Goal: Information Seeking & Learning: Learn about a topic

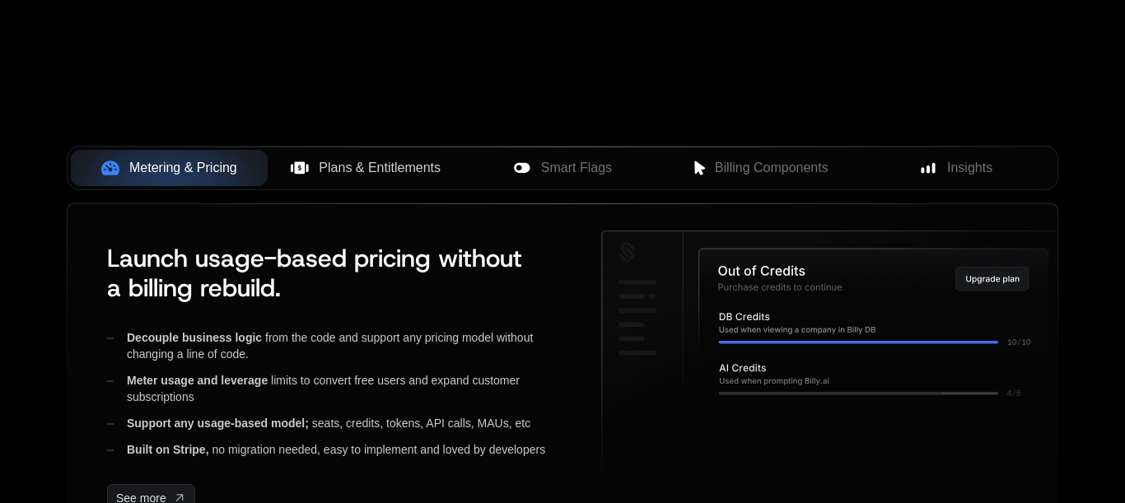
scroll to position [652, 0]
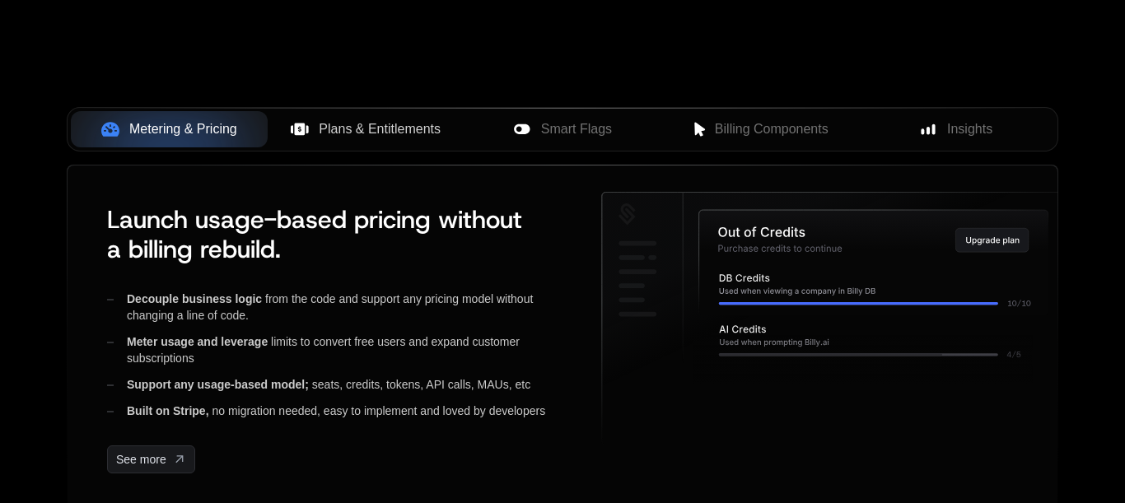
click at [393, 139] on span "Plans & Entitlements" at bounding box center [380, 129] width 122 height 20
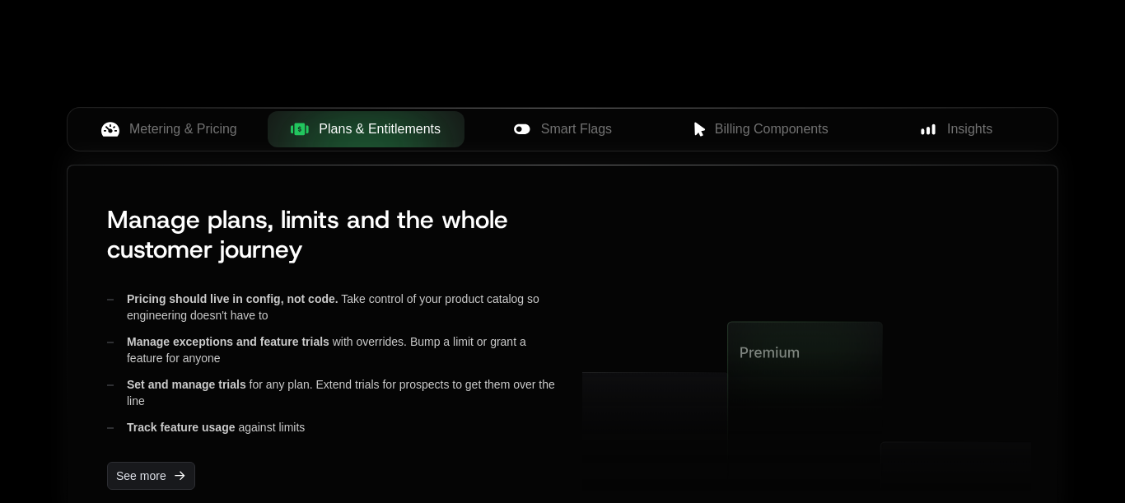
scroll to position [870, 0]
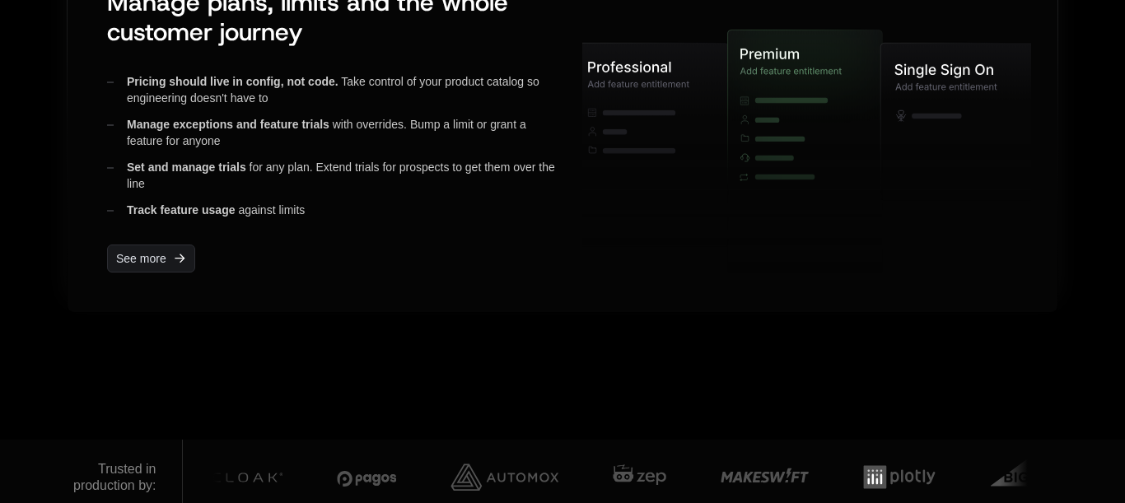
click at [721, 237] on icon at bounding box center [651, 145] width 155 height 204
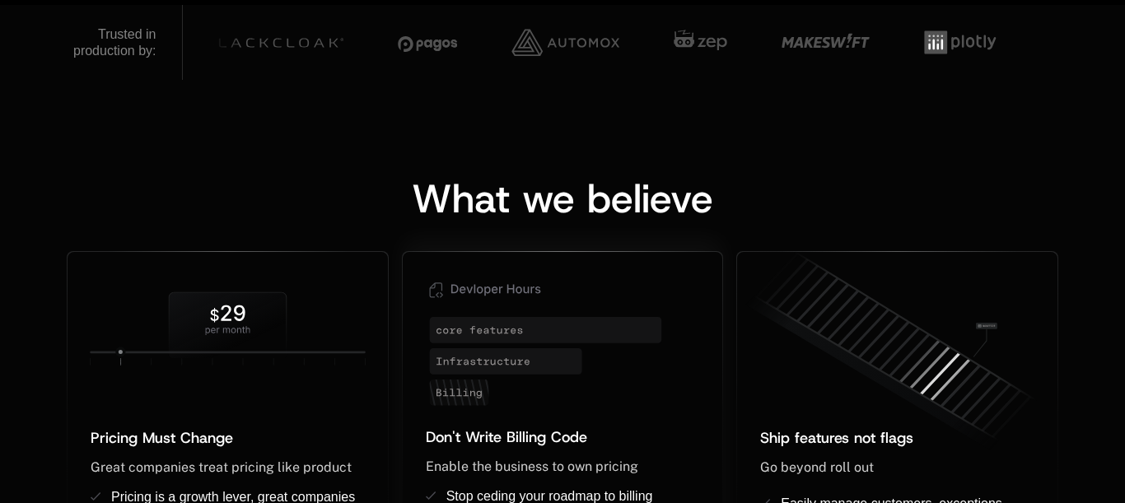
scroll to position [870, 0]
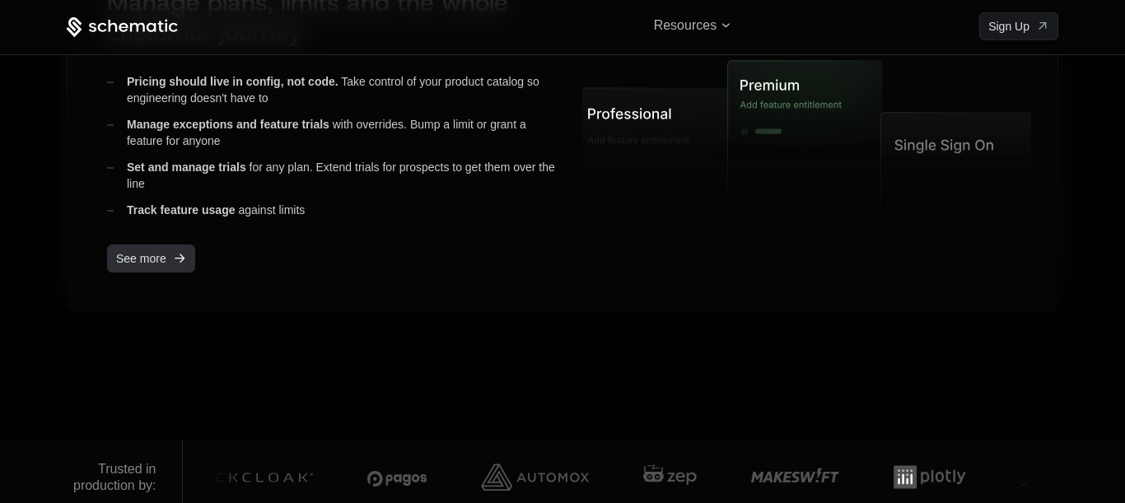
click at [167, 273] on link "See more" at bounding box center [151, 259] width 88 height 28
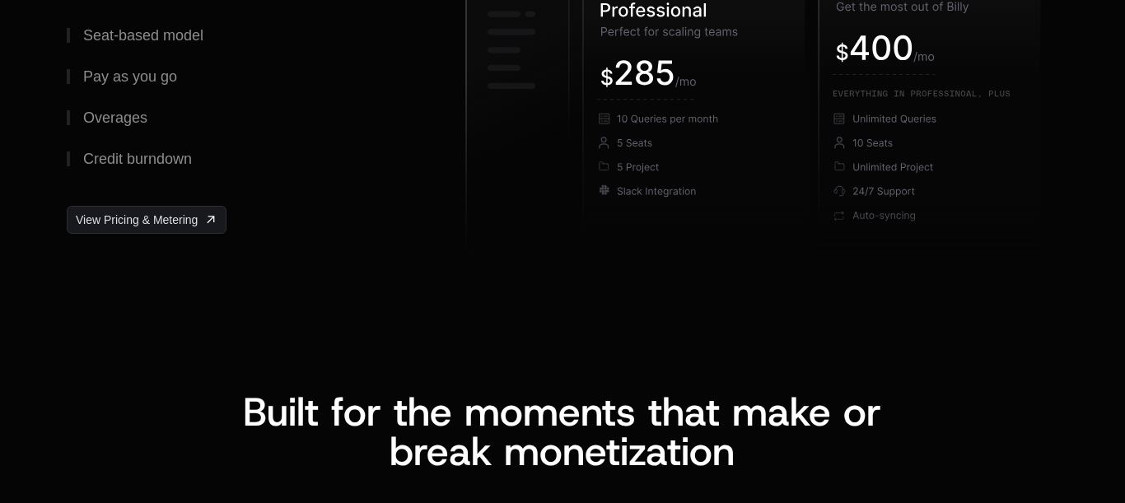
scroll to position [2827, 0]
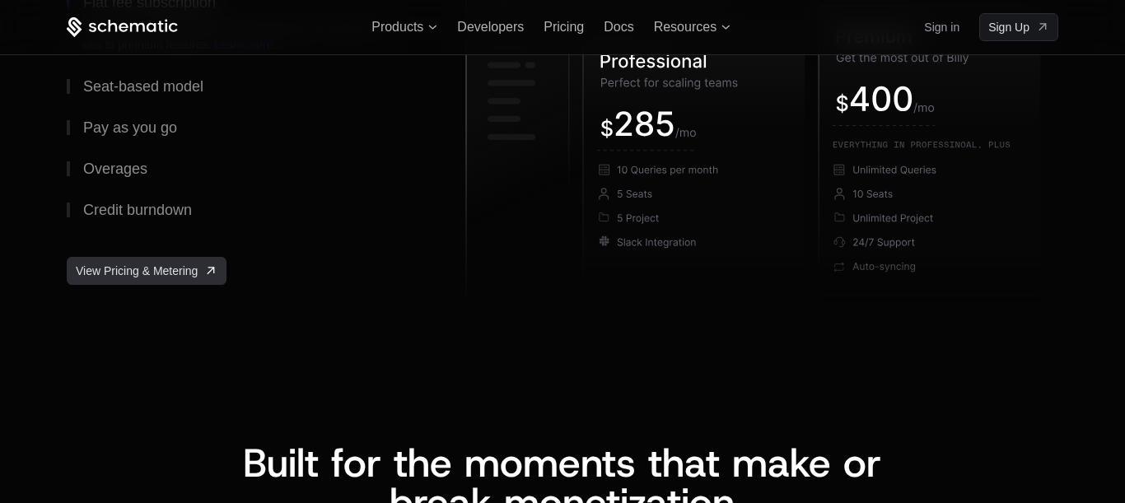
click at [186, 285] on link "View Pricing & Metering" at bounding box center [147, 271] width 160 height 28
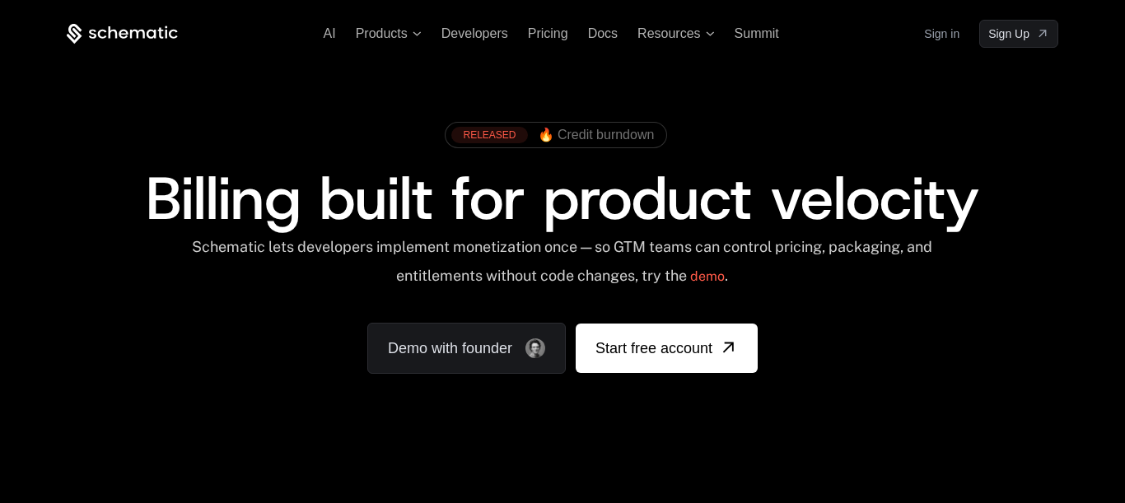
click at [599, 26] on div "AI Products Developers Pricing Docs Resources Summit Sign in Sign Up" at bounding box center [563, 34] width 992 height 28
click at [600, 32] on span "Docs" at bounding box center [603, 33] width 30 height 14
click at [772, 33] on span "Summit" at bounding box center [757, 33] width 44 height 14
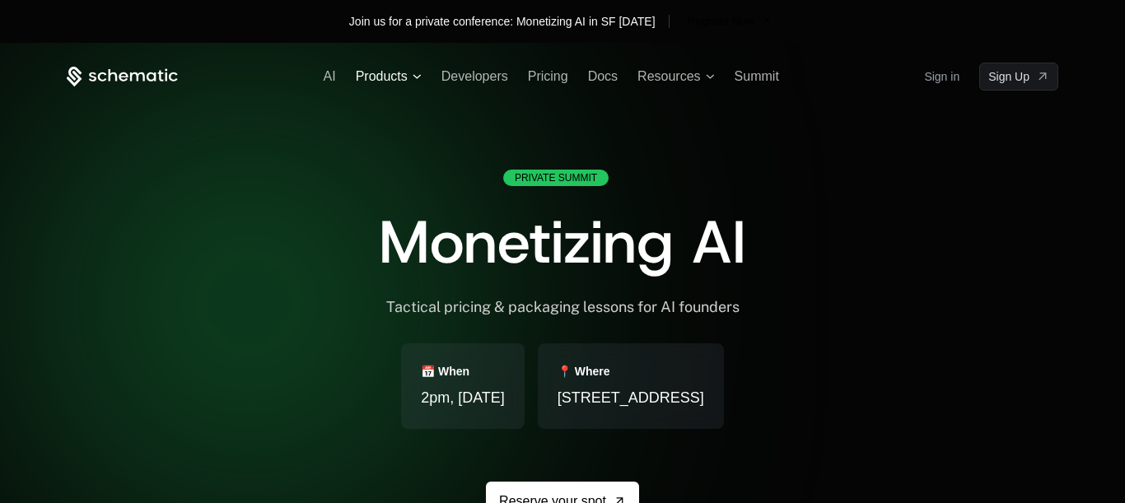
click at [413, 78] on icon at bounding box center [417, 76] width 8 height 4
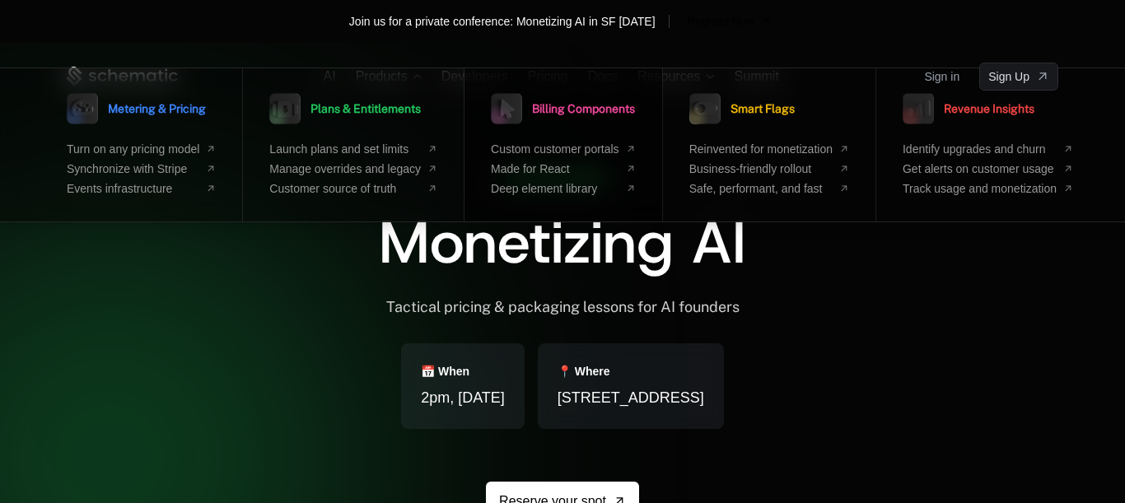
scroll to position [0, 177]
click at [731, 110] on span "Smart Flags" at bounding box center [763, 109] width 64 height 12
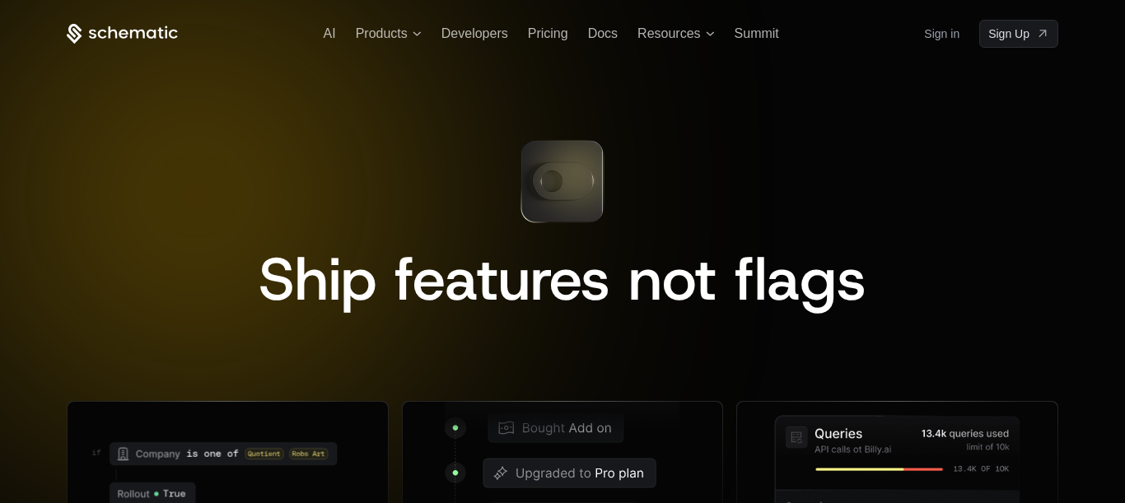
click at [575, 200] on icon at bounding box center [562, 181] width 61 height 37
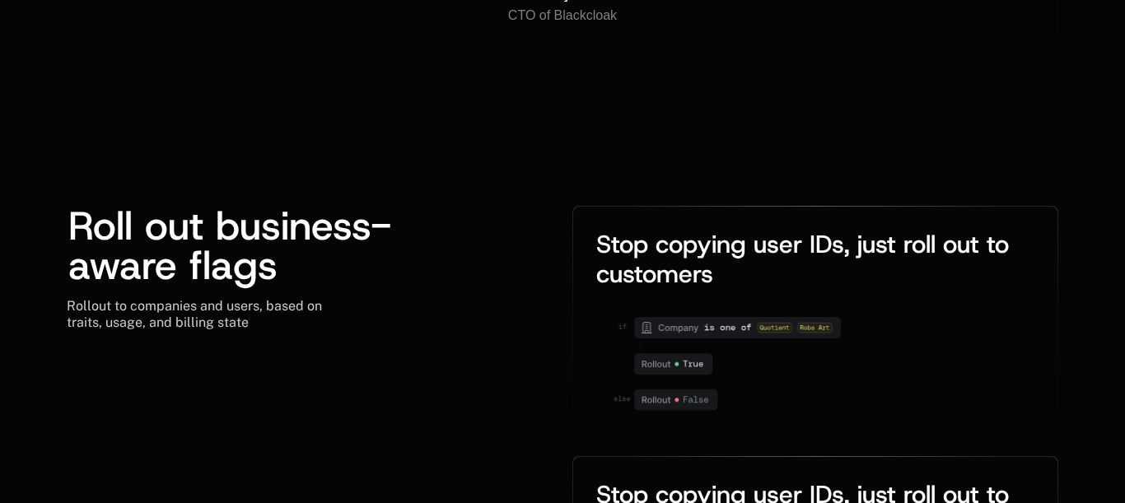
scroll to position [2500, 0]
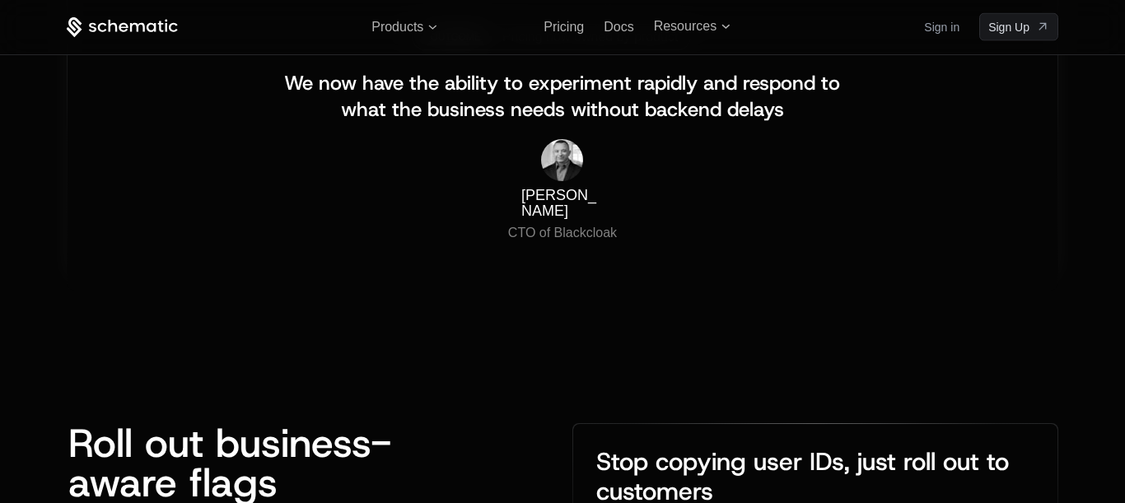
click at [616, 44] on span "Pricing now owned by product" at bounding box center [589, 37] width 175 height 15
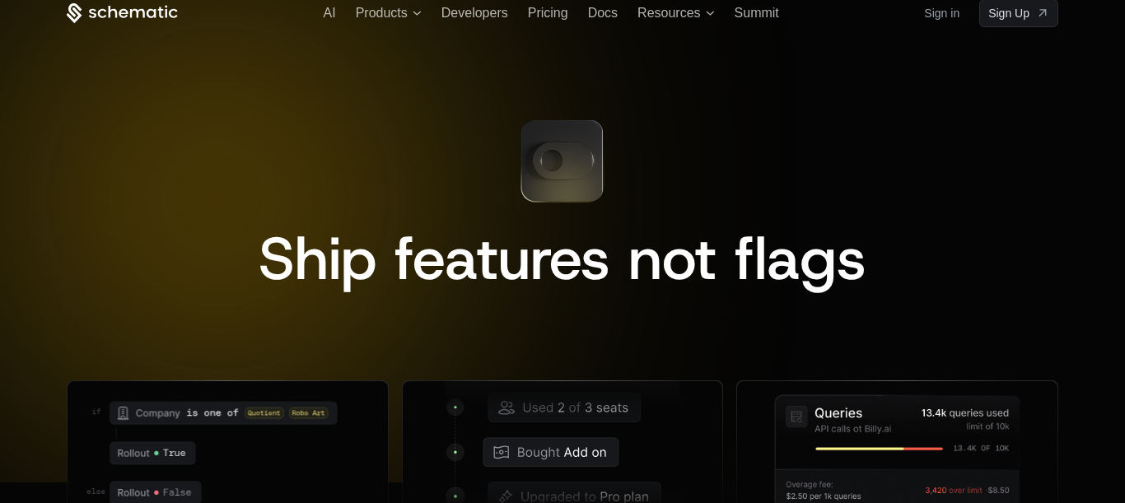
scroll to position [0, 0]
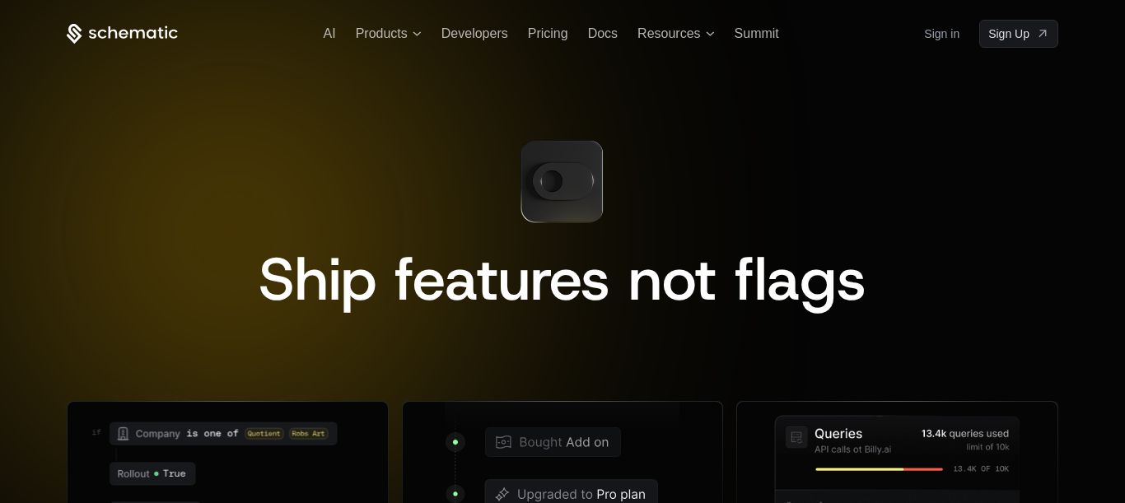
click at [552, 319] on span "Ship features not flags" at bounding box center [563, 279] width 608 height 79
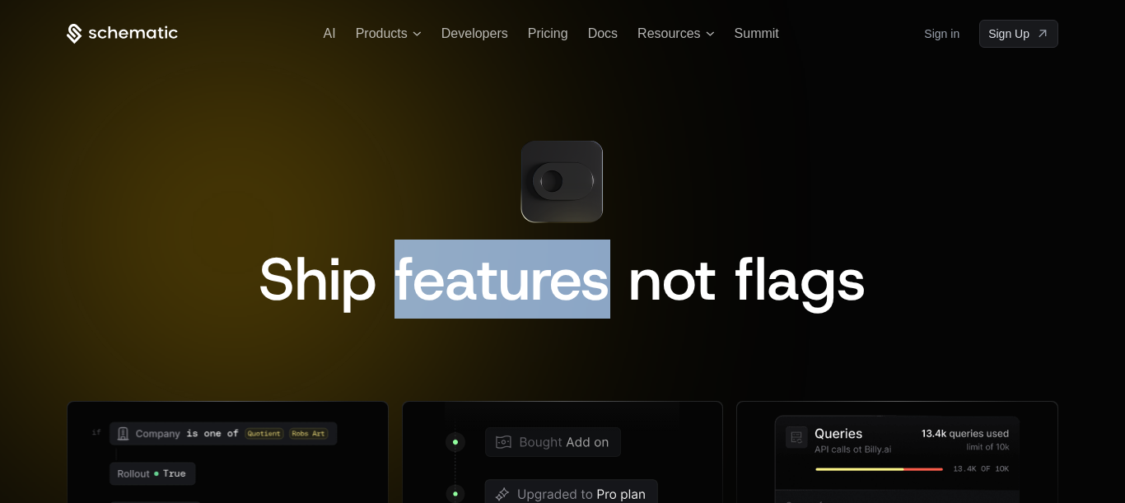
click at [552, 319] on span "Ship features not flags" at bounding box center [563, 279] width 608 height 79
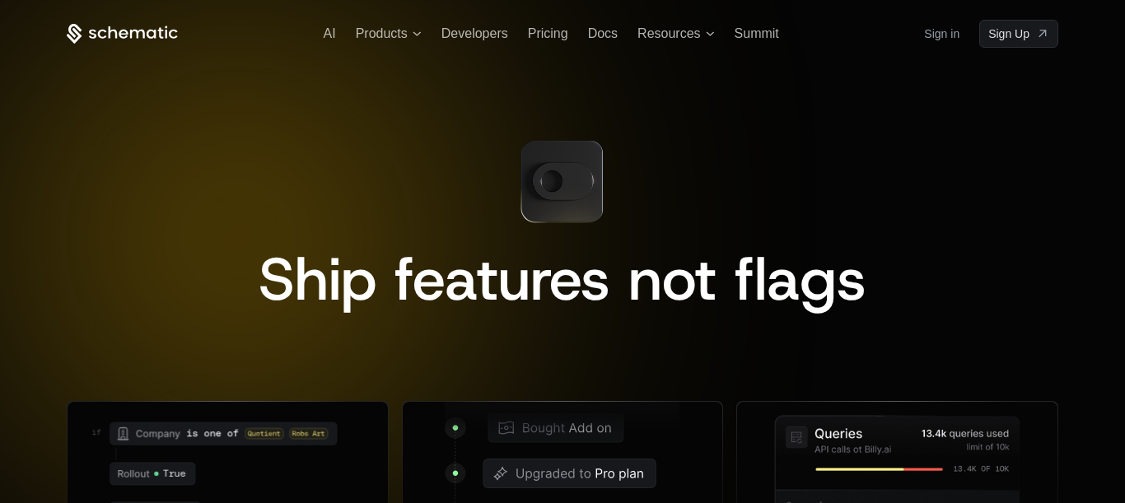
click at [552, 319] on span "Ship features not flags" at bounding box center [563, 279] width 608 height 79
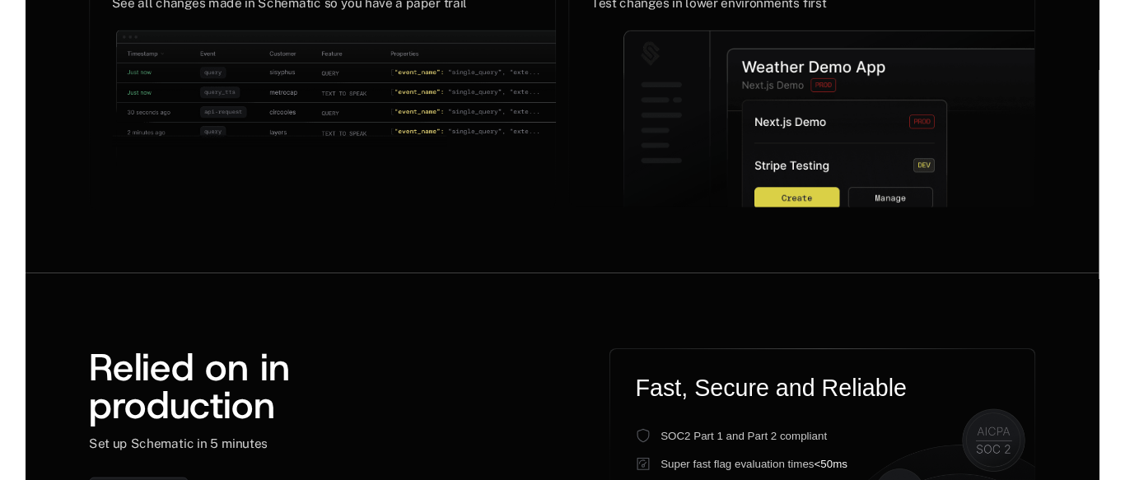
scroll to position [3914, 0]
